Goal: Information Seeking & Learning: Learn about a topic

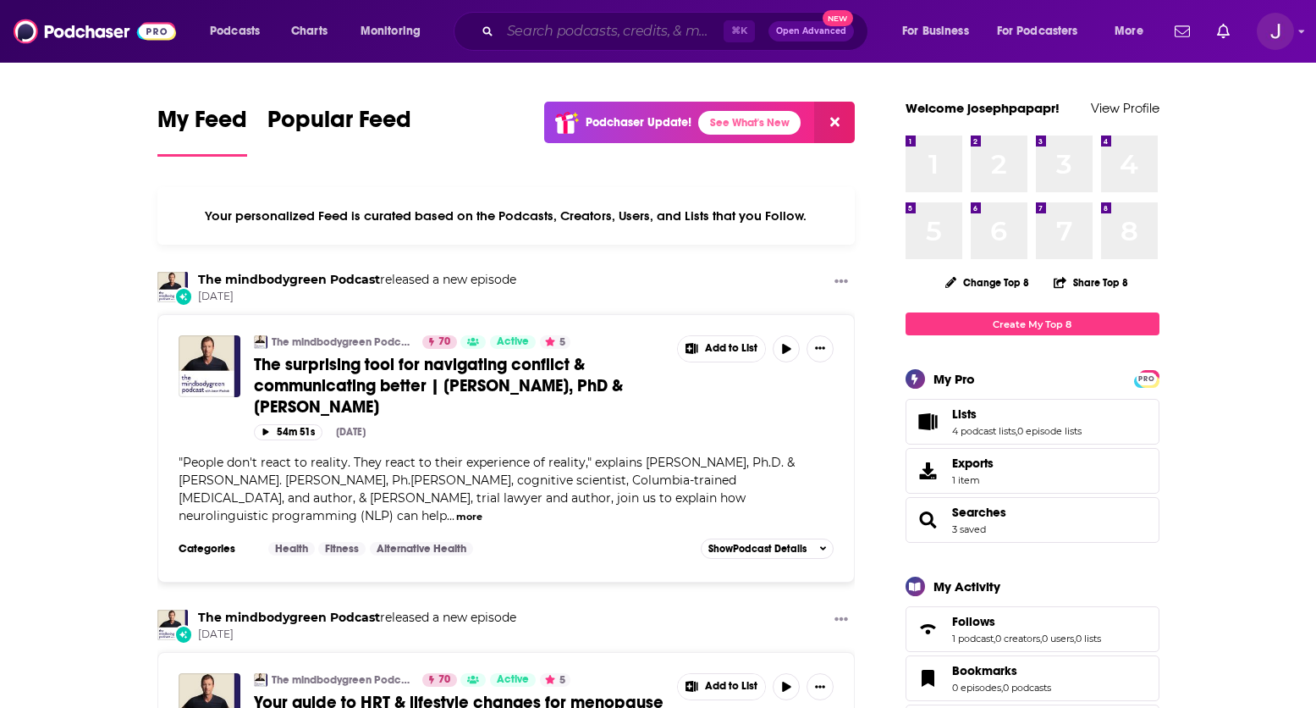
click at [515, 32] on input "Search podcasts, credits, & more..." at bounding box center [611, 31] width 223 height 27
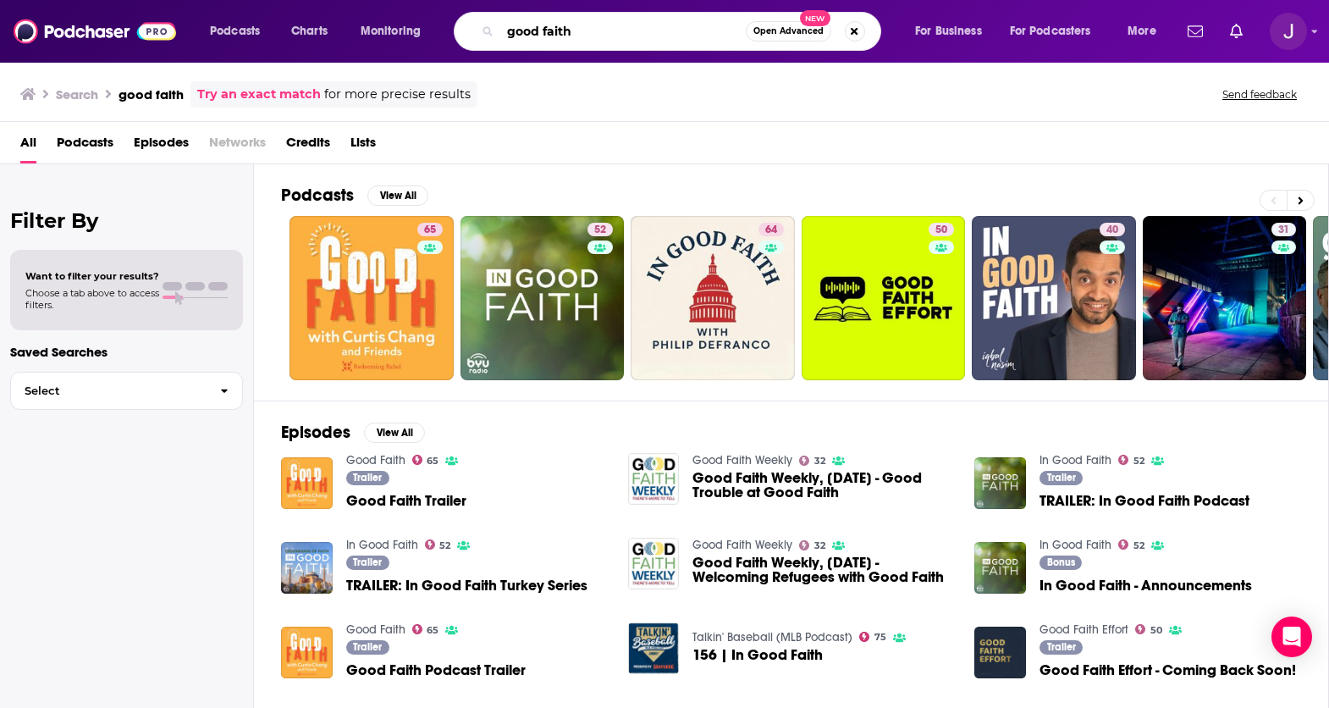
click at [647, 33] on input "good faith" at bounding box center [622, 31] width 245 height 27
type input "good faith weekly"
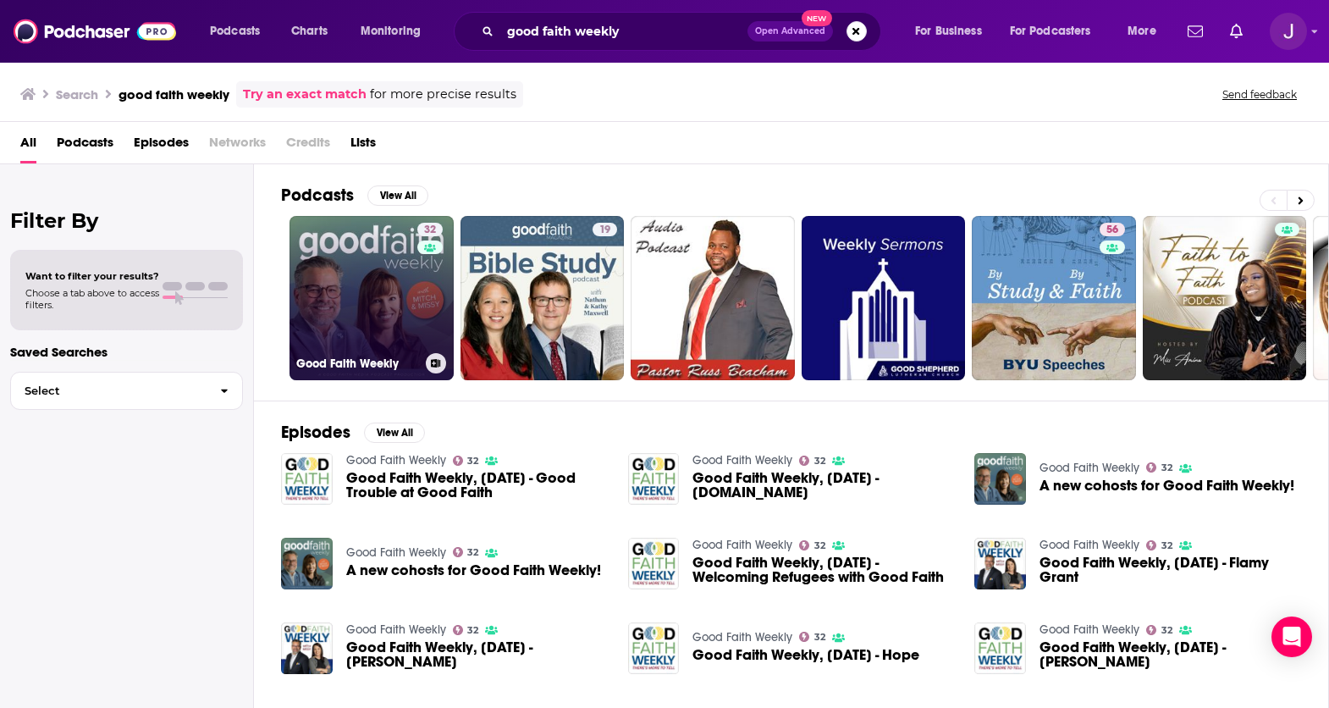
click at [365, 280] on link "32 Good Faith Weekly" at bounding box center [371, 298] width 164 height 164
